Goal: Transaction & Acquisition: Purchase product/service

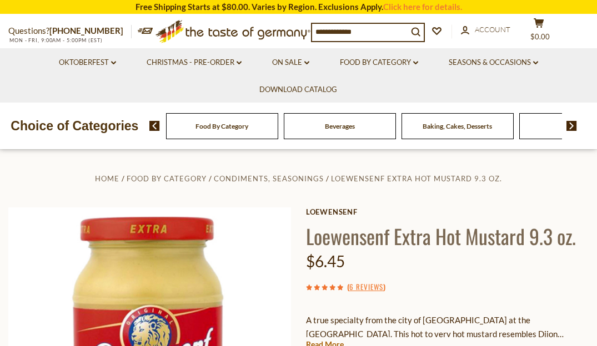
click at [229, 208] on img at bounding box center [149, 349] width 283 height 283
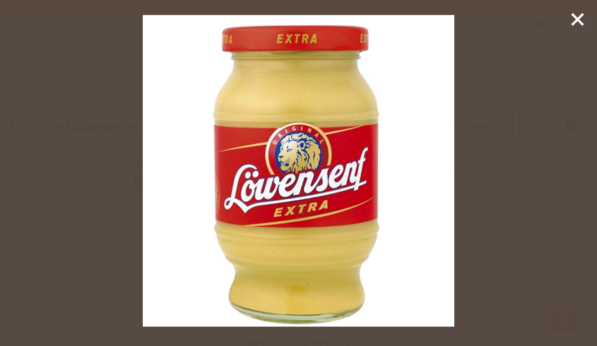
scroll to position [357, 0]
click at [520, 43] on div at bounding box center [298, 173] width 597 height 346
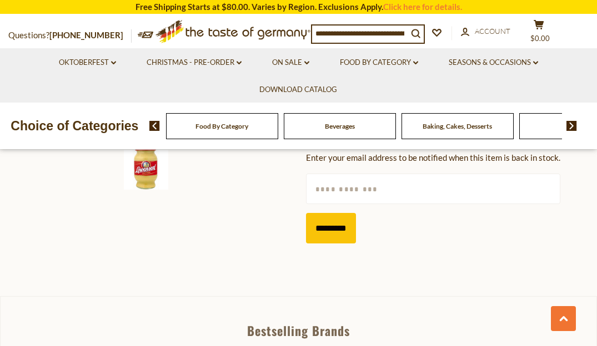
click at [520, 43] on div at bounding box center [298, 173] width 597 height 346
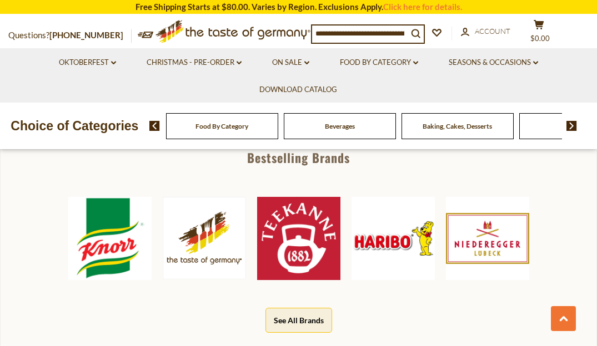
scroll to position [529, 0]
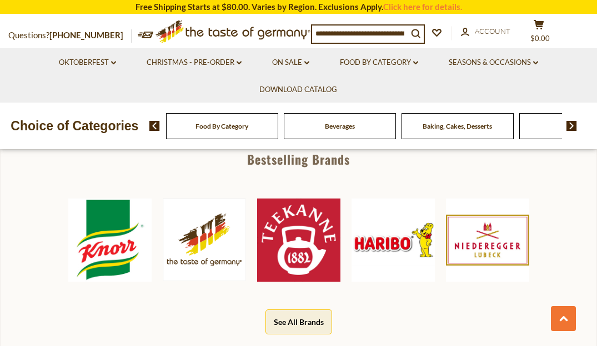
click at [239, 130] on div "Food By Category" at bounding box center [222, 126] width 112 height 26
click at [415, 61] on icon at bounding box center [415, 62] width 5 height 3
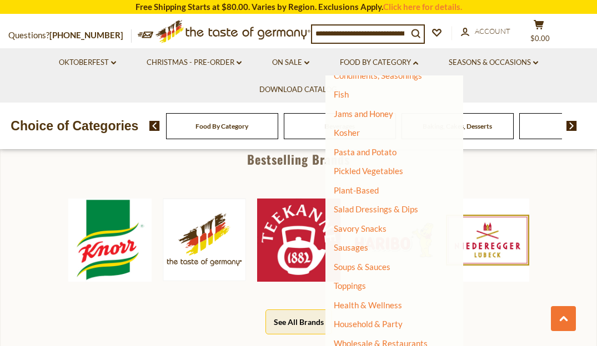
scroll to position [245, 0]
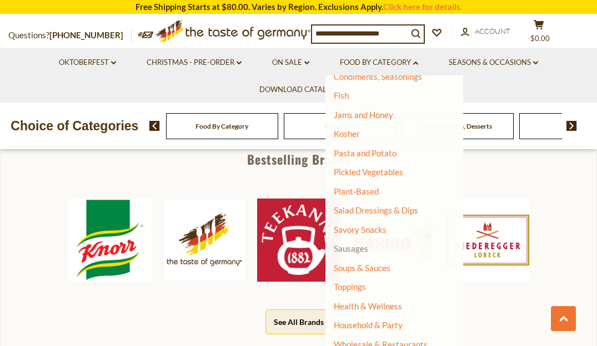
click at [360, 244] on link "Sausages" at bounding box center [351, 249] width 34 height 10
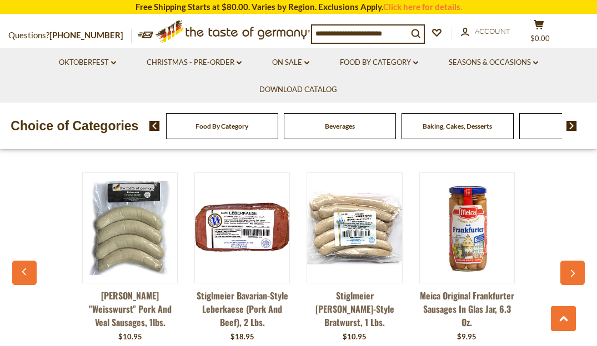
scroll to position [2815, 0]
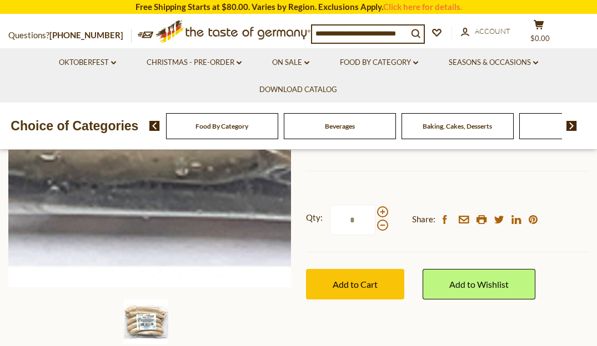
scroll to position [217, 0]
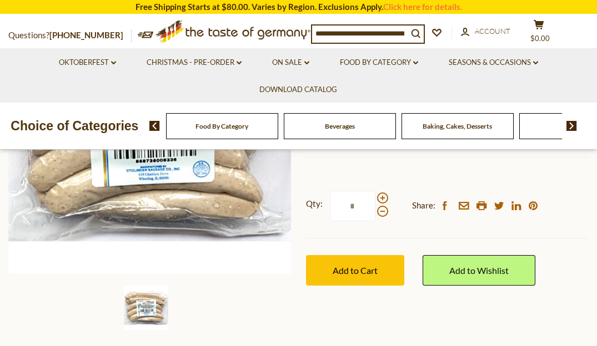
click at [409, 174] on div "Qty: * Share: facebook email printer twitter linkedin pinterest" at bounding box center [447, 206] width 283 height 64
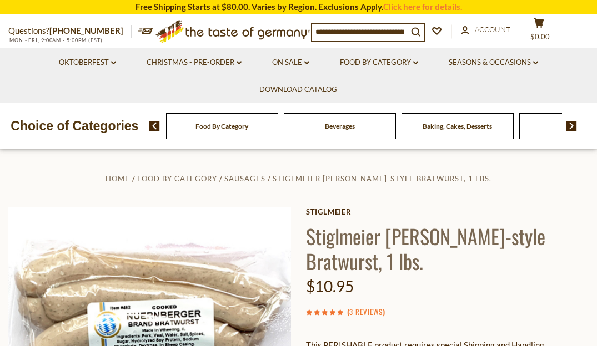
scroll to position [0, 0]
click at [368, 310] on link "3 Reviews" at bounding box center [365, 312] width 33 height 12
click at [362, 311] on link "3 Reviews" at bounding box center [365, 312] width 33 height 12
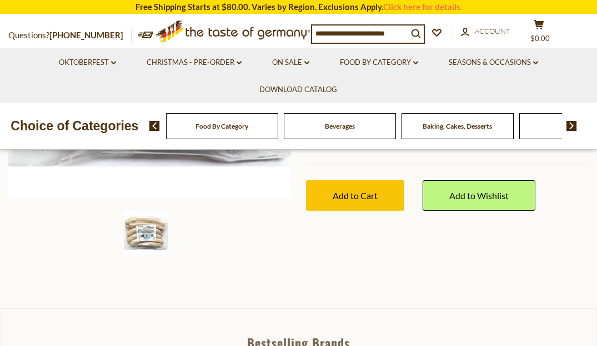
click at [409, 289] on section "Home Food By Category Sausages Stiglmeier [PERSON_NAME]-style Bratwurst, 1 lbs.…" at bounding box center [298, 82] width 597 height 451
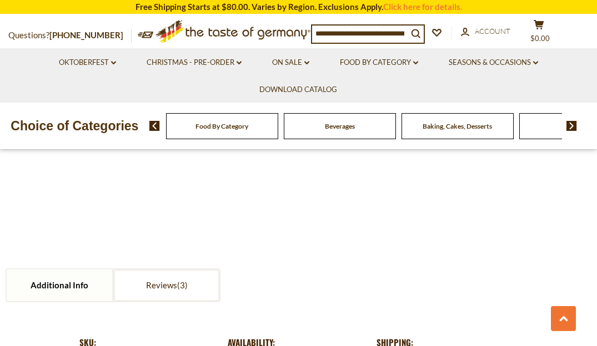
scroll to position [1017, 0]
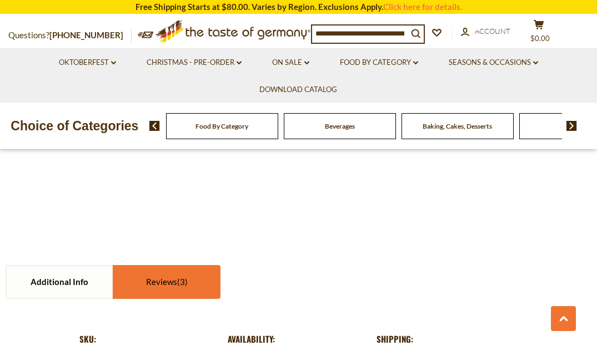
click at [185, 282] on span at bounding box center [182, 282] width 11 height 10
click at [167, 281] on link "Reviews" at bounding box center [166, 282] width 105 height 32
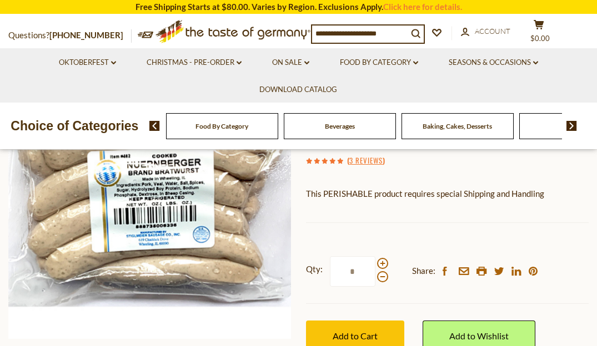
scroll to position [155, 0]
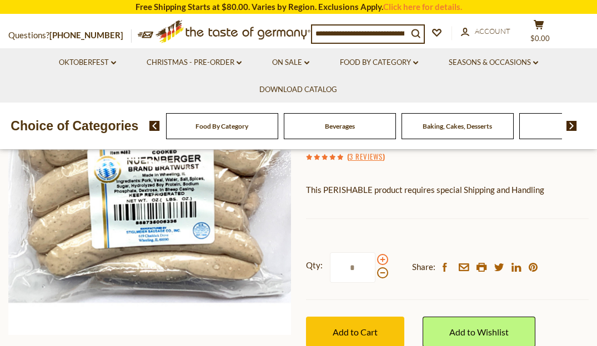
click at [382, 260] on span at bounding box center [382, 259] width 11 height 11
click at [375, 260] on input "*" at bounding box center [353, 268] width 46 height 31
click at [381, 259] on span at bounding box center [382, 259] width 11 height 11
click at [375, 259] on input "*" at bounding box center [353, 268] width 46 height 31
click at [381, 259] on span at bounding box center [382, 259] width 11 height 11
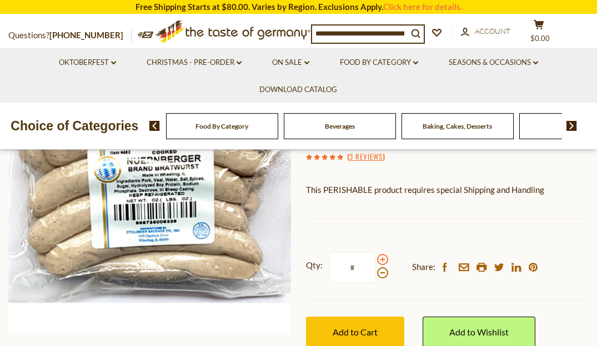
click at [375, 259] on input "*" at bounding box center [353, 268] width 46 height 31
click at [381, 259] on span at bounding box center [382, 259] width 11 height 11
click at [375, 259] on input "*" at bounding box center [353, 268] width 46 height 31
click at [381, 259] on span at bounding box center [382, 259] width 11 height 11
click at [375, 259] on input "*" at bounding box center [353, 268] width 46 height 31
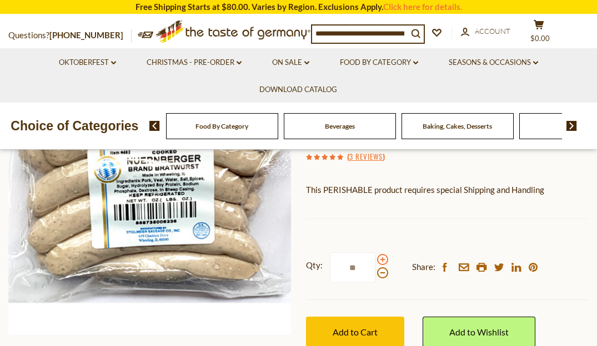
click at [381, 259] on span at bounding box center [382, 259] width 11 height 11
click at [375, 259] on input "**" at bounding box center [353, 268] width 46 height 31
click at [381, 259] on span at bounding box center [382, 259] width 11 height 11
click at [375, 259] on input "**" at bounding box center [353, 268] width 46 height 31
click at [381, 259] on span at bounding box center [382, 259] width 11 height 11
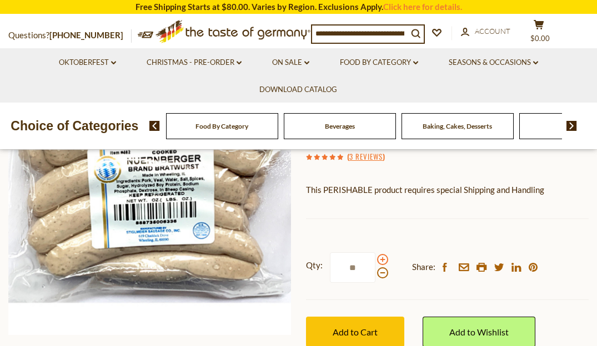
click at [375, 259] on input "**" at bounding box center [353, 268] width 46 height 31
click at [380, 263] on span at bounding box center [382, 259] width 11 height 11
click at [375, 263] on input "**" at bounding box center [353, 268] width 46 height 31
click at [384, 260] on span at bounding box center [382, 259] width 11 height 11
click at [375, 260] on input "**" at bounding box center [353, 268] width 46 height 31
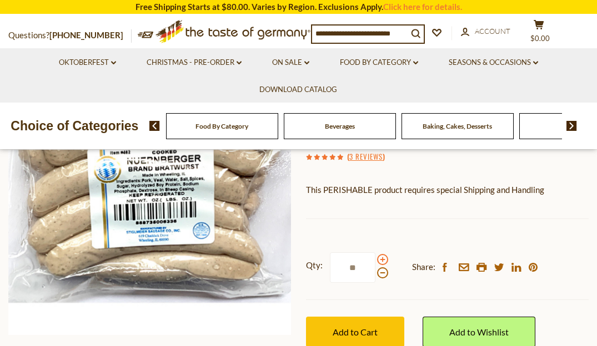
click at [383, 260] on span at bounding box center [382, 259] width 11 height 11
click at [375, 260] on input "**" at bounding box center [353, 268] width 46 height 31
click at [379, 270] on span at bounding box center [382, 273] width 11 height 11
click at [375, 270] on input "**" at bounding box center [353, 268] width 46 height 31
click at [379, 270] on span at bounding box center [382, 273] width 11 height 11
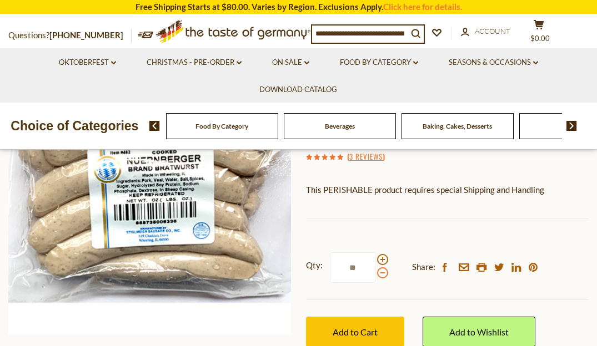
click at [375, 270] on input "**" at bounding box center [353, 268] width 46 height 31
type input "**"
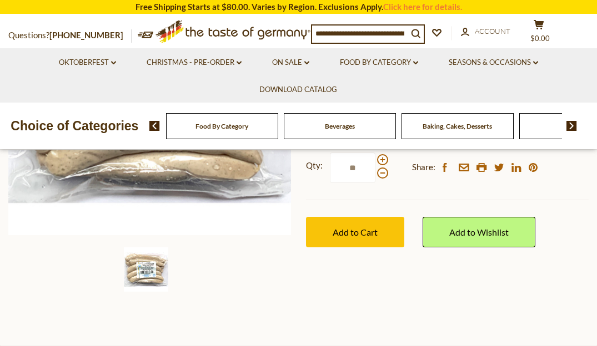
scroll to position [245, 0]
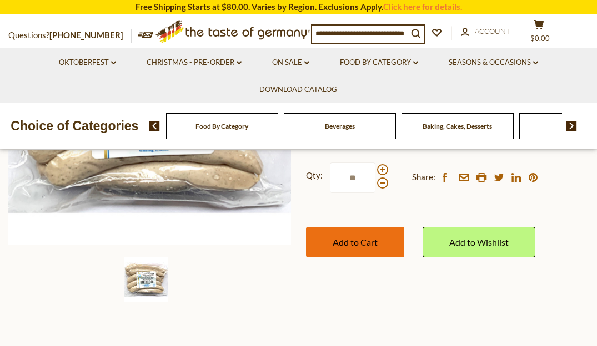
click at [371, 243] on span "Add to Cart" at bounding box center [354, 242] width 45 height 11
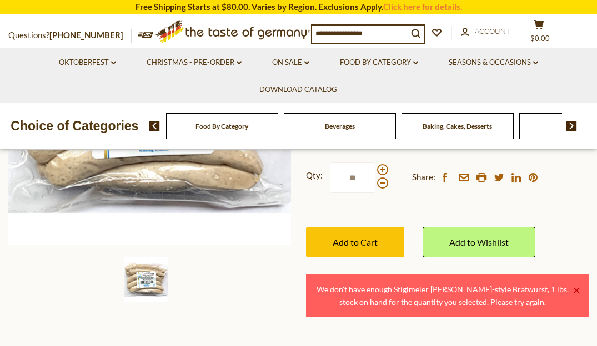
click at [577, 290] on link "×" at bounding box center [576, 291] width 7 height 7
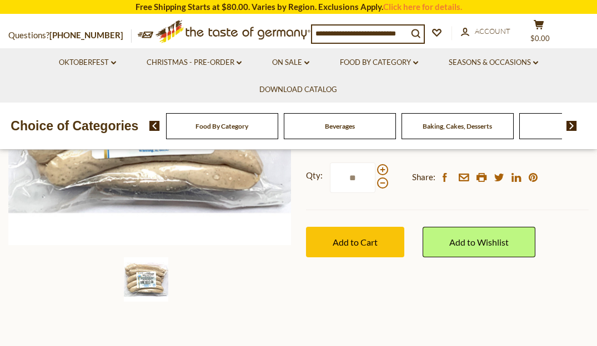
click at [473, 294] on div "Home Food By Category Sausages Stiglmeier [PERSON_NAME]-style Bratwurst, 1 lbs.…" at bounding box center [298, 118] width 597 height 385
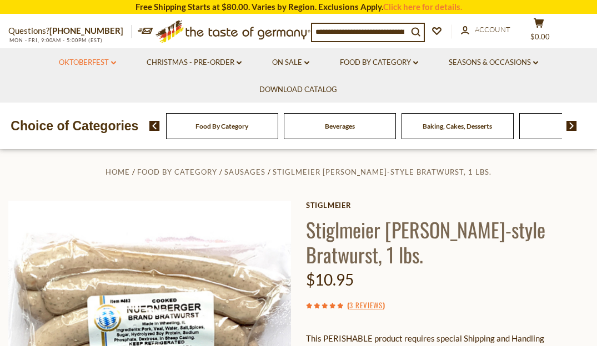
scroll to position [248, 0]
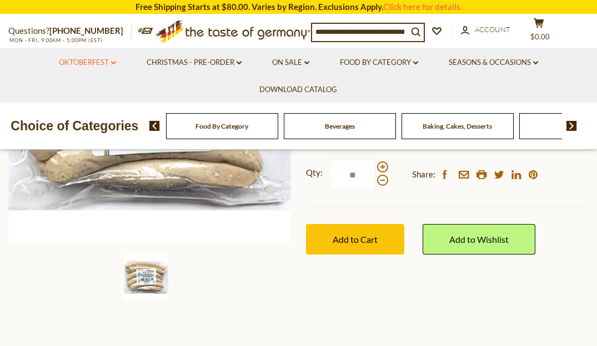
click at [112, 61] on icon at bounding box center [113, 62] width 5 height 3
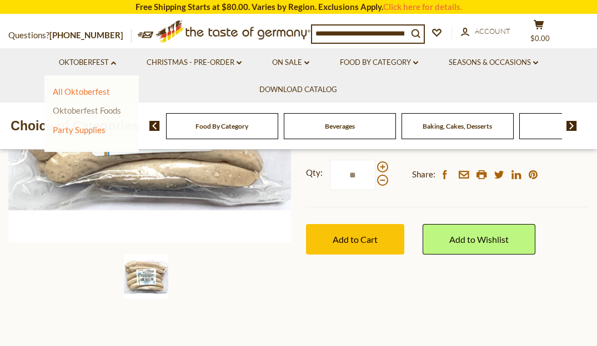
click at [104, 112] on link "Oktoberfest Foods" at bounding box center [87, 110] width 68 height 10
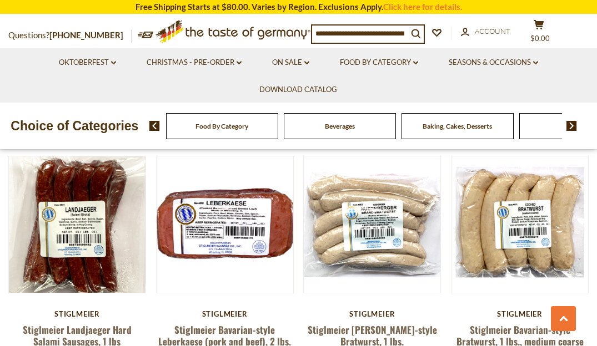
scroll to position [1924, 0]
